Goal: Manage account settings

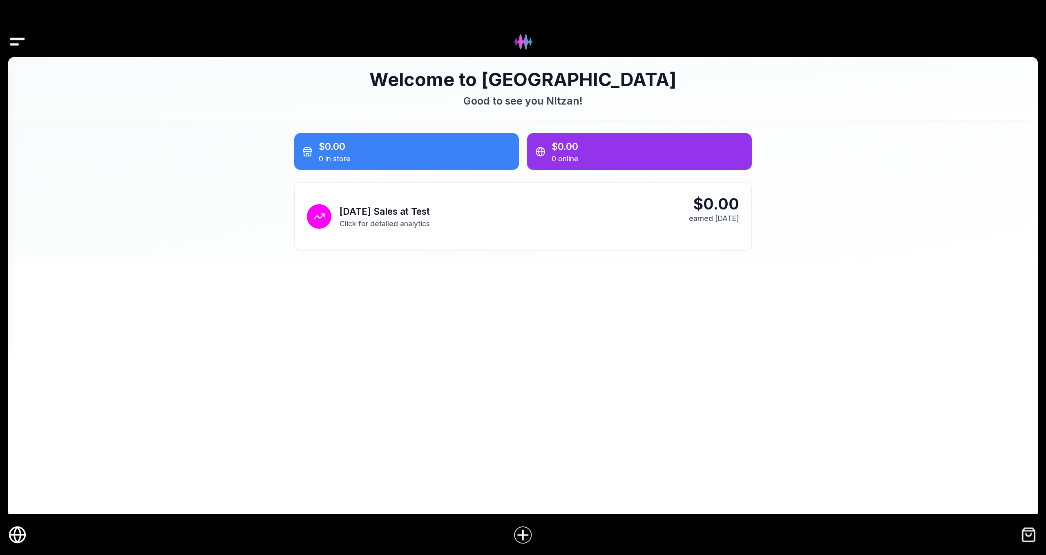
click at [23, 44] on img "Drawer" at bounding box center [17, 41] width 18 height 31
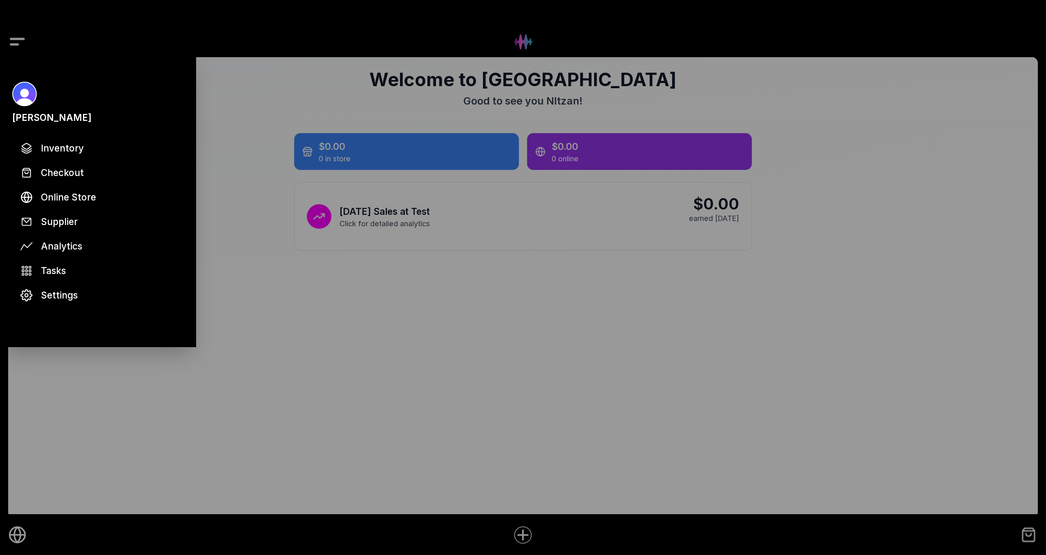
click at [23, 44] on div at bounding box center [523, 277] width 1046 height 555
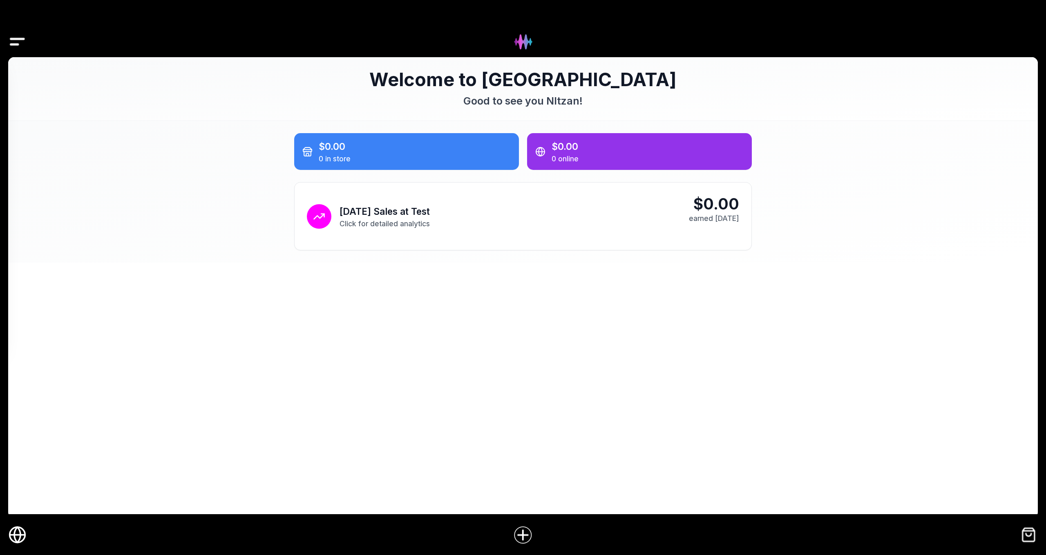
click at [21, 529] on icon "Online Store" at bounding box center [17, 535] width 18 height 18
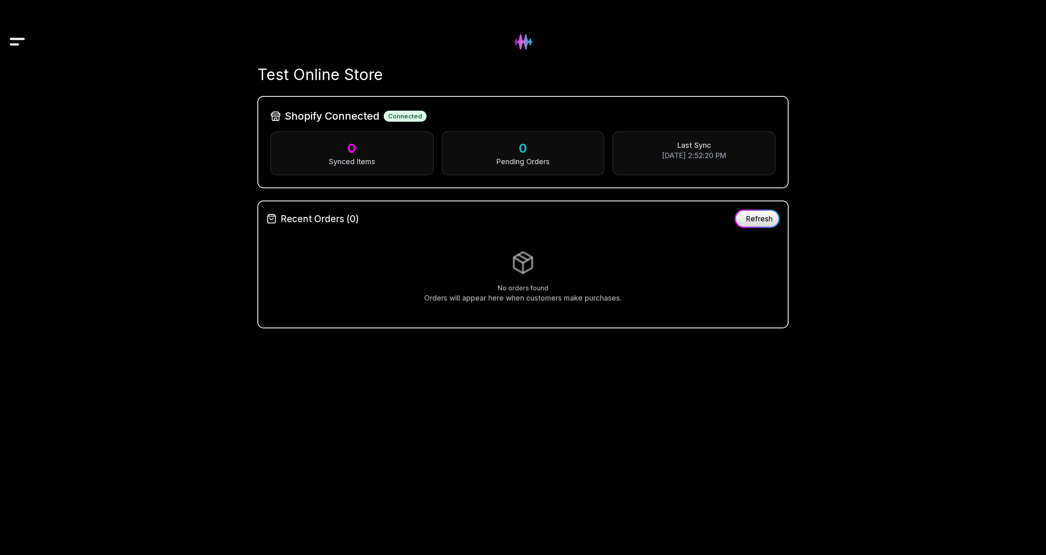
click at [17, 37] on img "Drawer" at bounding box center [17, 41] width 18 height 31
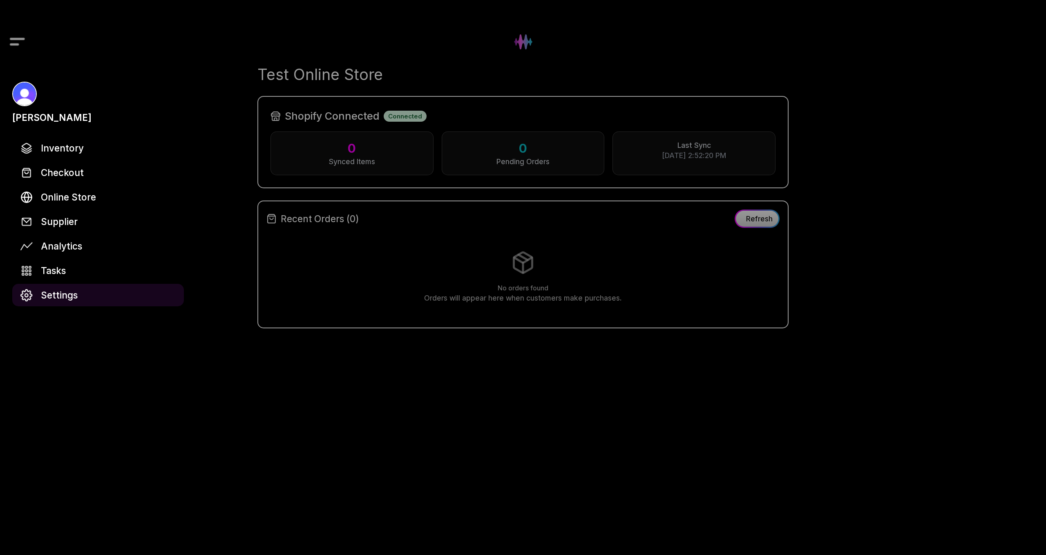
click at [65, 297] on span "Settings" at bounding box center [59, 295] width 37 height 14
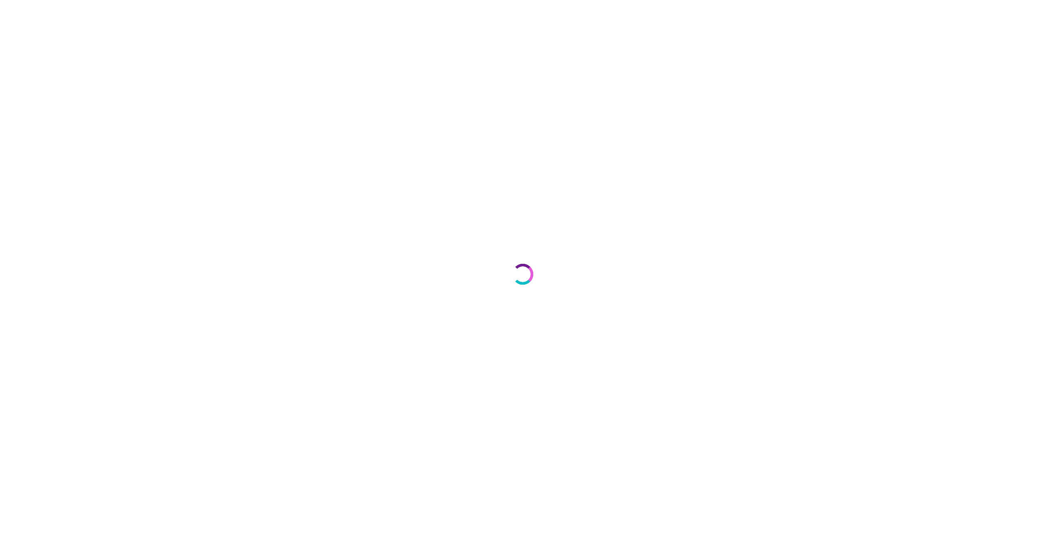
select select "**"
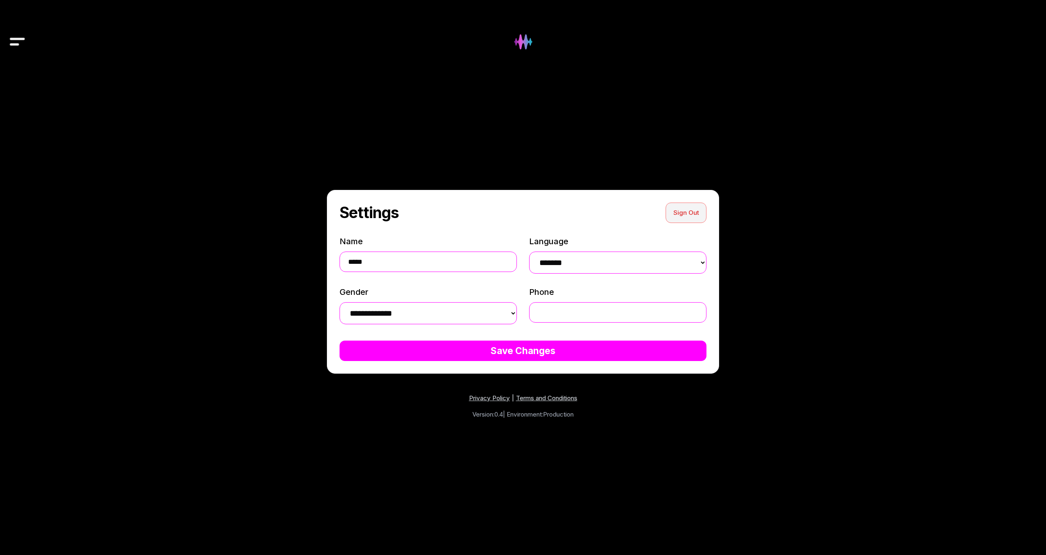
click at [686, 212] on button "Sign Out" at bounding box center [686, 213] width 41 height 20
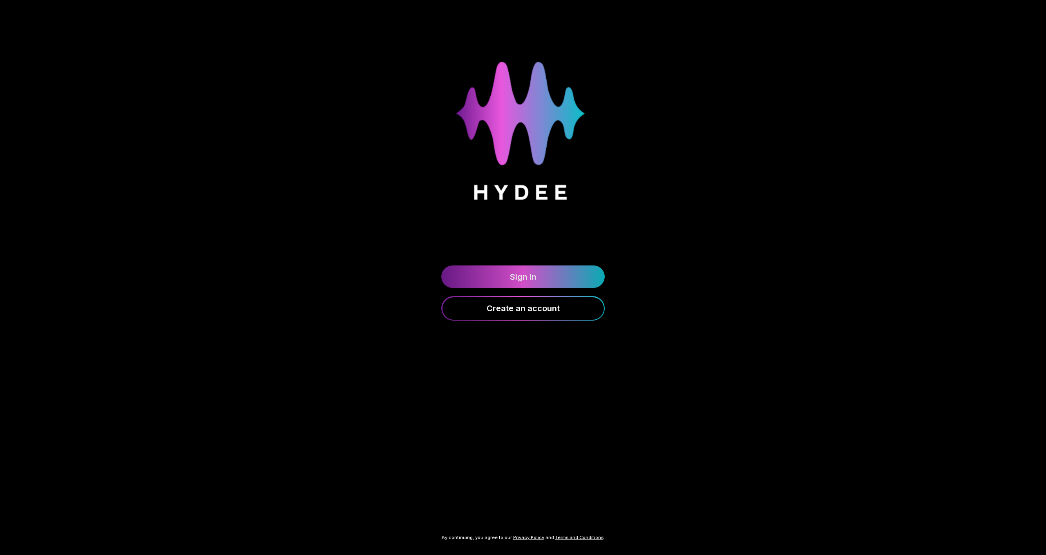
click at [522, 281] on link "Sign In" at bounding box center [522, 277] width 163 height 22
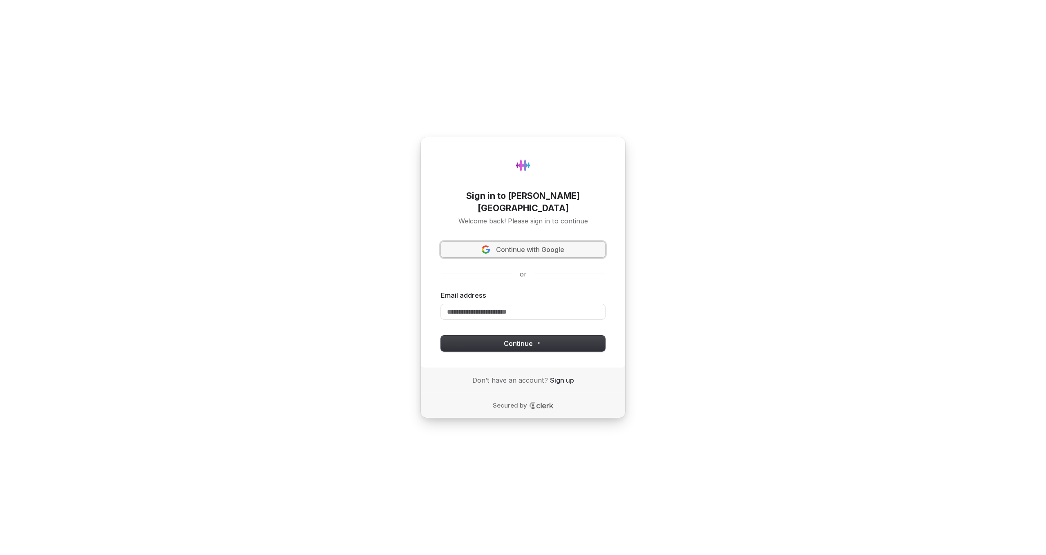
click at [519, 247] on span "Continue with Google" at bounding box center [530, 249] width 68 height 9
